Goal: Information Seeking & Learning: Learn about a topic

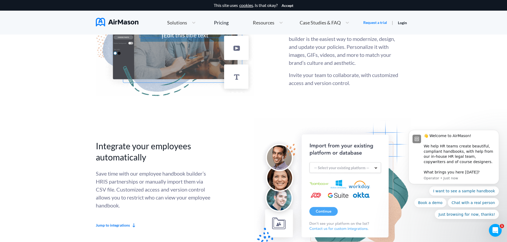
scroll to position [1276, 0]
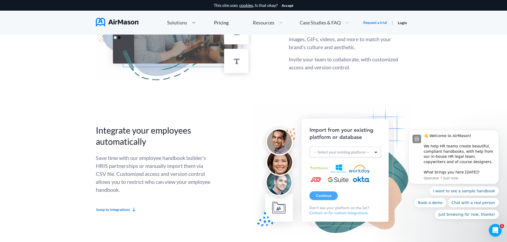
click at [195, 22] on icon at bounding box center [193, 22] width 5 height 5
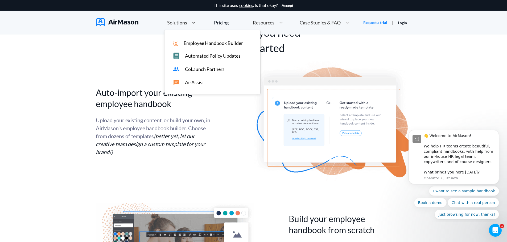
scroll to position [814, 0]
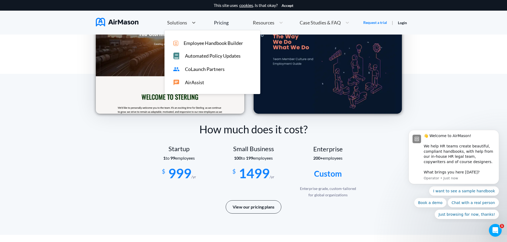
click at [266, 23] on span "Resources" at bounding box center [264, 22] width 22 height 5
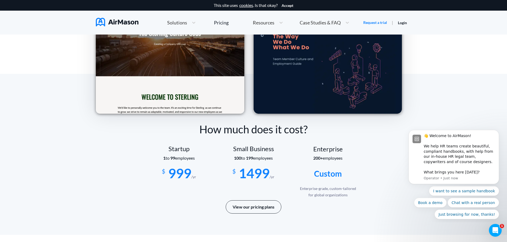
click at [232, 24] on div "Home Employee Handbook Builder Automated Policy Updates Solutions Pricing About…" at bounding box center [258, 22] width 210 height 11
click at [218, 24] on div "Pricing" at bounding box center [221, 22] width 15 height 5
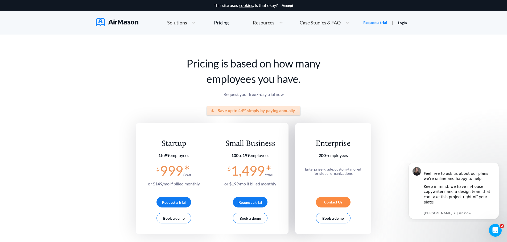
click at [118, 23] on img at bounding box center [117, 22] width 43 height 9
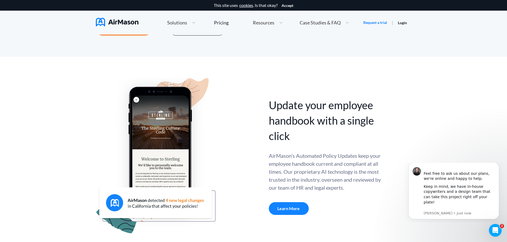
scroll to position [133, 0]
